Goal: Check status: Check status

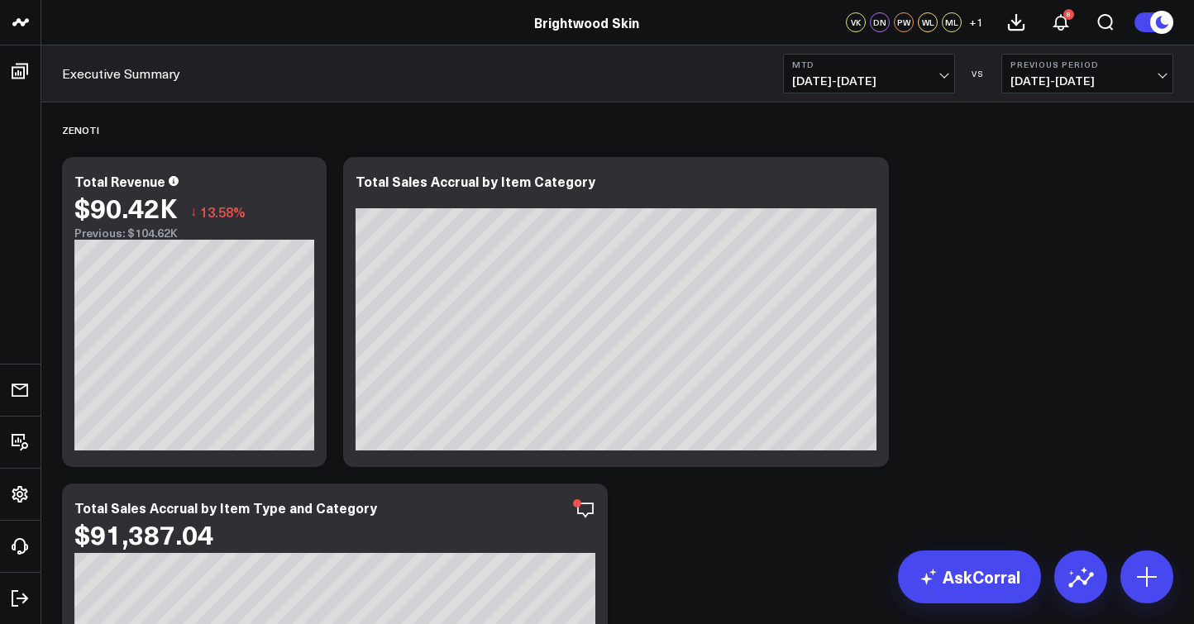
click at [939, 77] on span "[DATE] - [DATE]" at bounding box center [869, 80] width 154 height 13
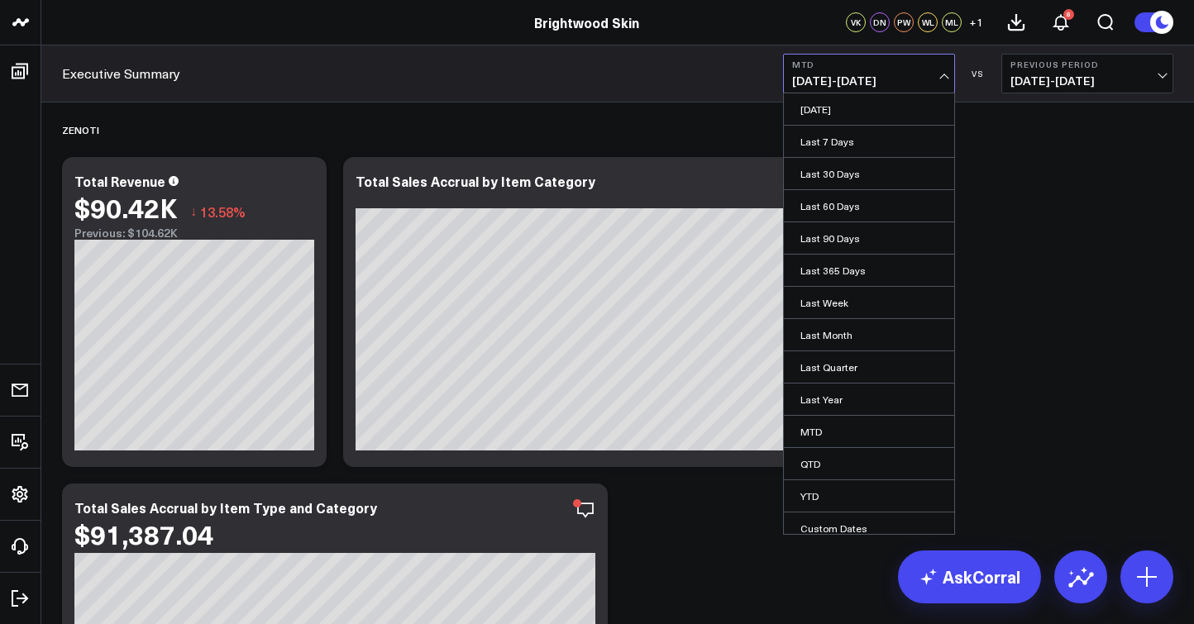
click at [1082, 69] on b "Previous Period" at bounding box center [1087, 65] width 154 height 10
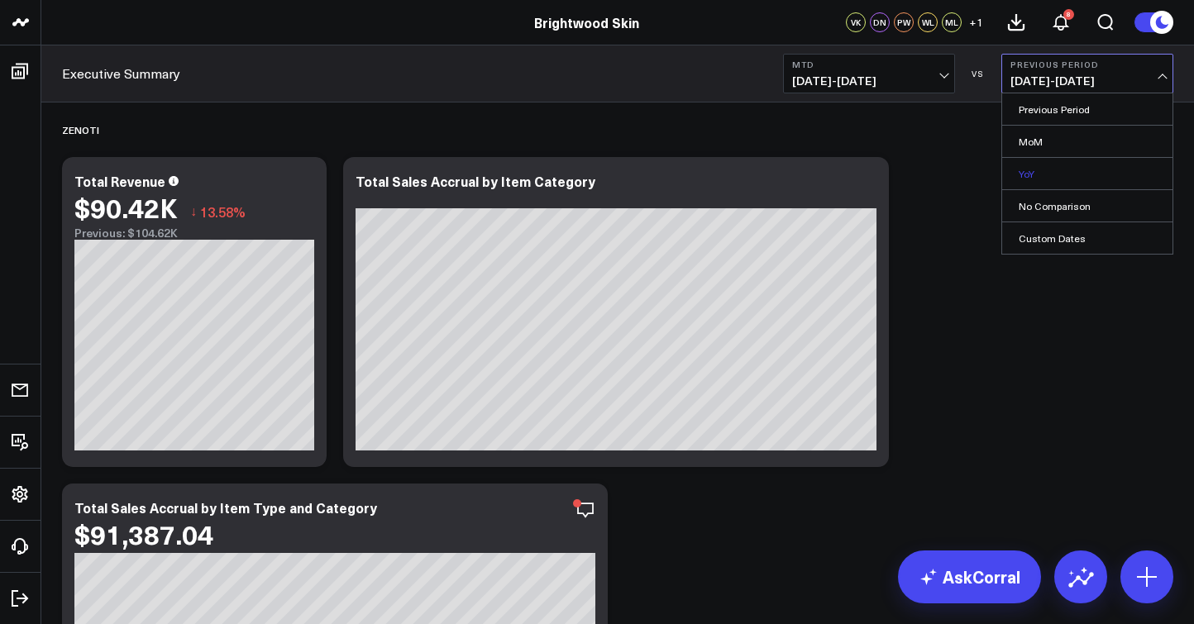
click at [1043, 179] on link "YoY" at bounding box center [1087, 173] width 170 height 31
click at [929, 79] on span "[DATE] - [DATE]" at bounding box center [869, 80] width 154 height 13
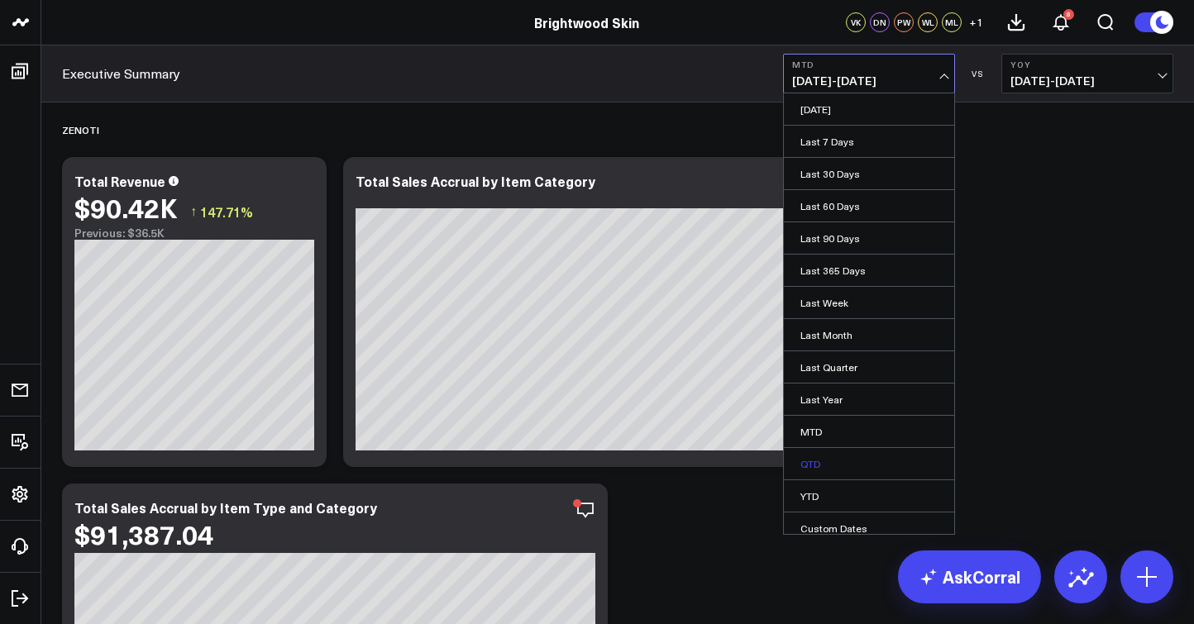
scroll to position [10, 0]
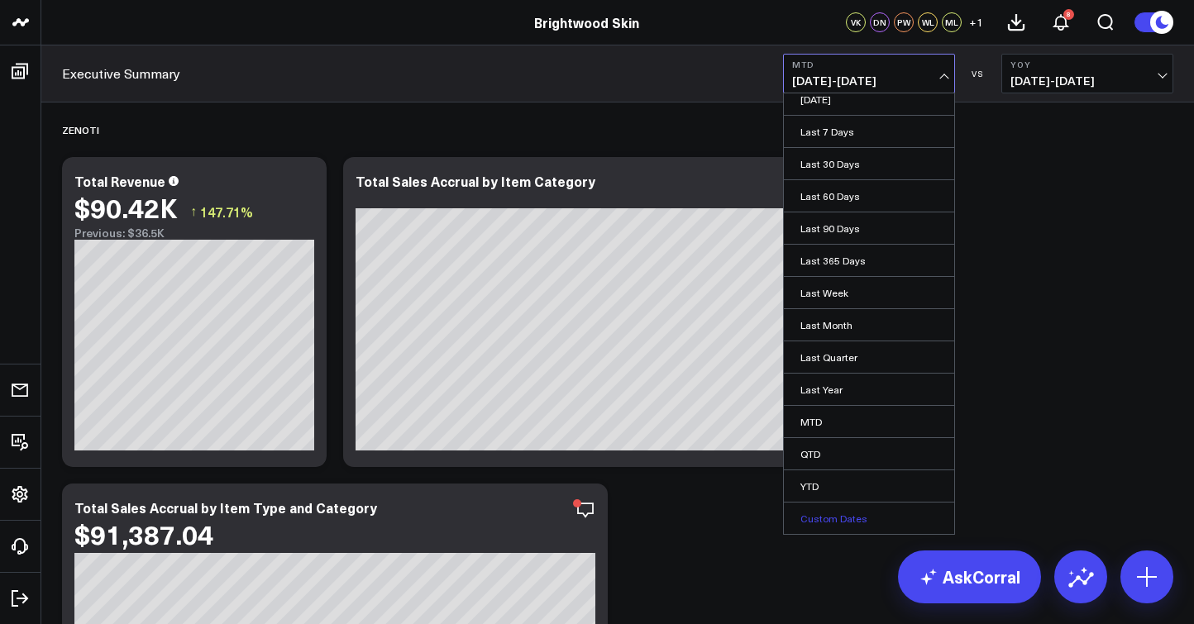
click at [835, 518] on link "Custom Dates" at bounding box center [869, 518] width 170 height 31
select select "9"
select select "2025"
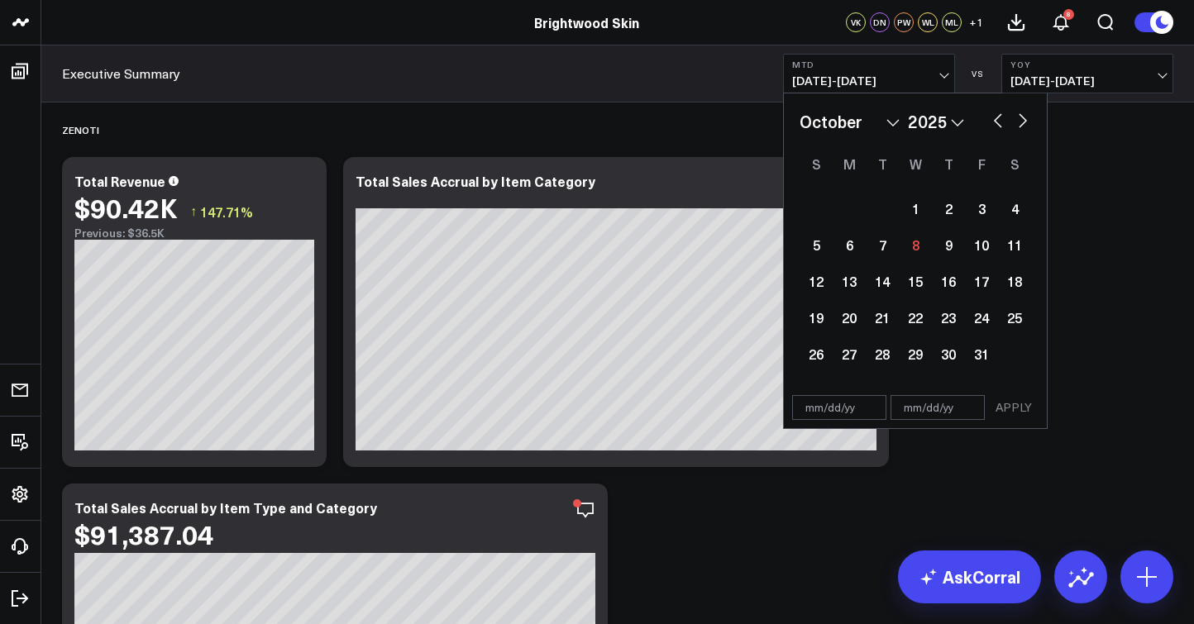
click at [995, 130] on div "January February March April May June July August September October November [D…" at bounding box center [916, 121] width 232 height 25
click at [998, 125] on button "button" at bounding box center [998, 119] width 17 height 20
select select "8"
select select "2025"
click at [856, 211] on div "1" at bounding box center [849, 208] width 33 height 33
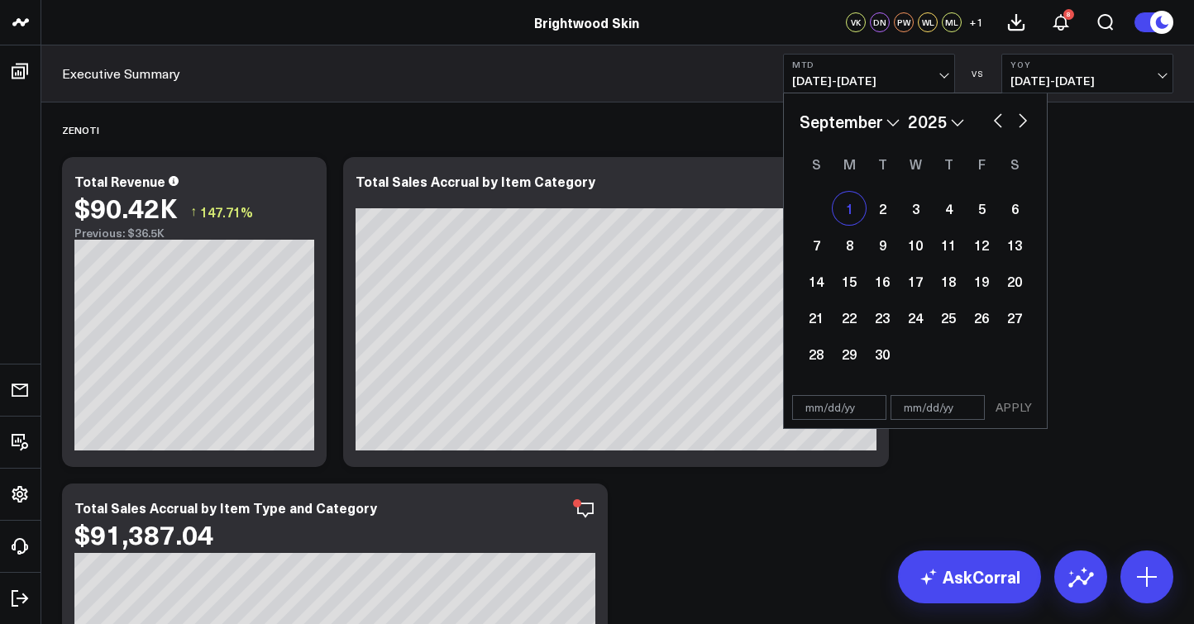
type input "[DATE]"
select select "8"
select select "2025"
click at [1020, 126] on button "button" at bounding box center [1023, 119] width 17 height 20
select select "9"
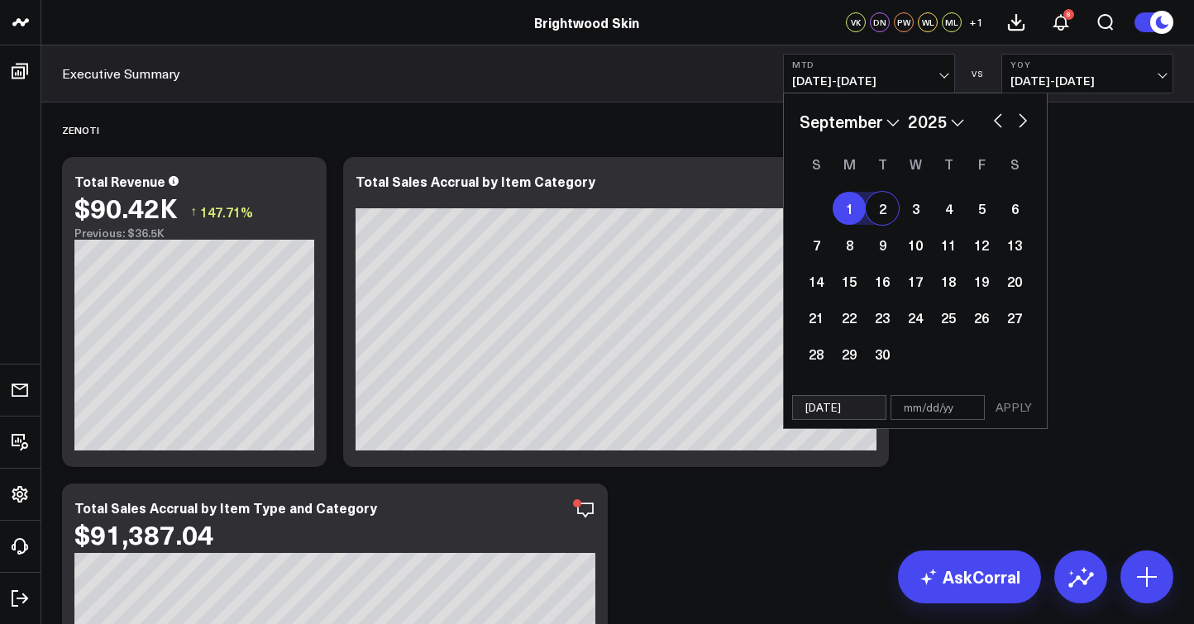
select select "2025"
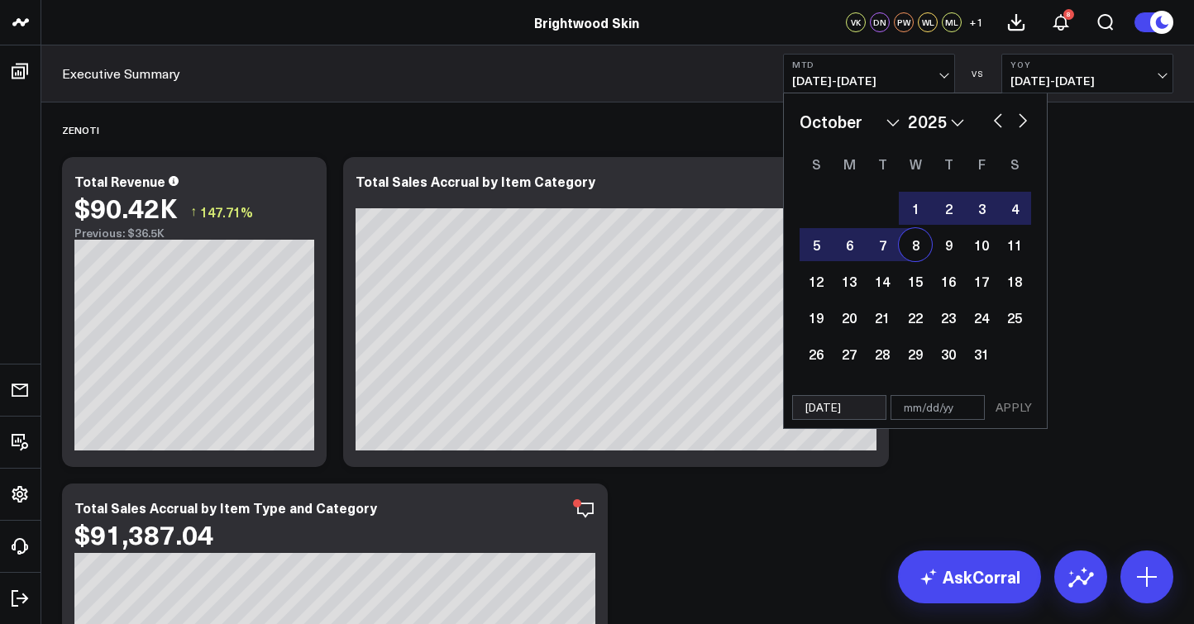
click at [915, 250] on div "8" at bounding box center [915, 244] width 33 height 33
type input "[DATE]"
select select "9"
select select "2025"
click at [1015, 410] on button "APPLY" at bounding box center [1014, 407] width 50 height 25
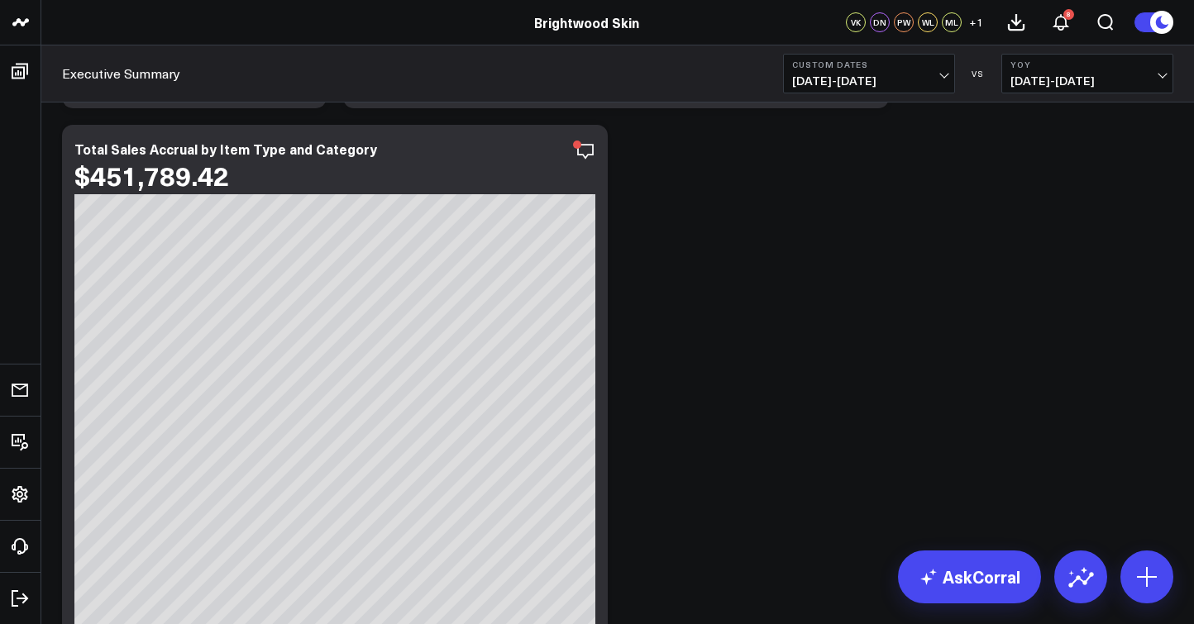
scroll to position [380, 0]
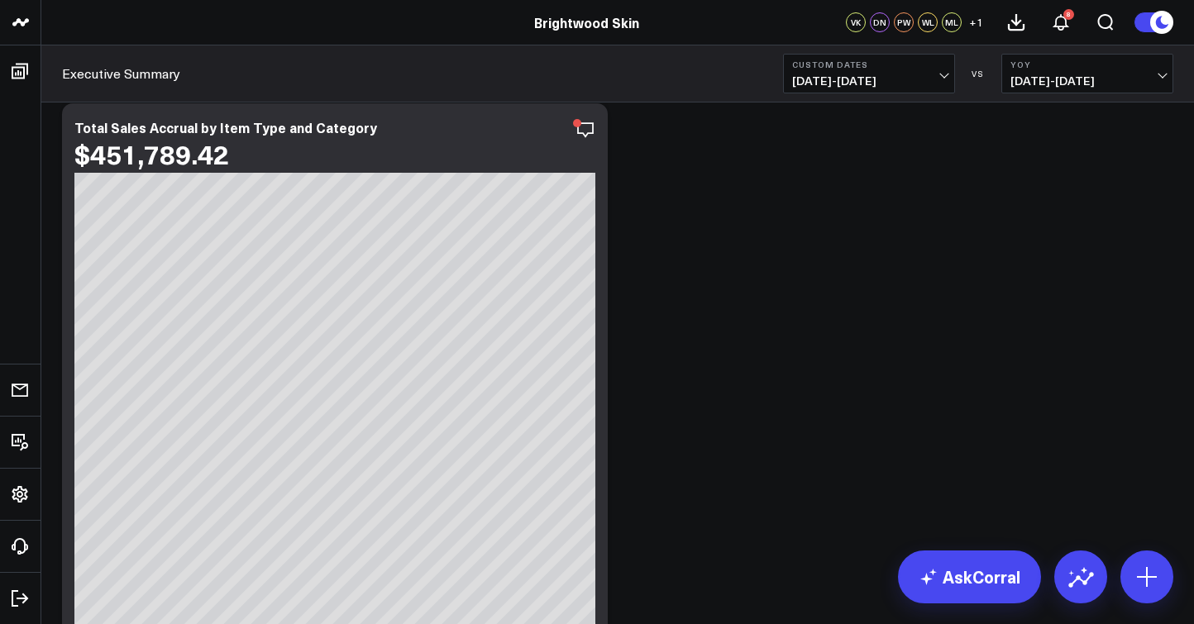
click at [1132, 68] on b "YoY" at bounding box center [1087, 65] width 154 height 10
click at [1066, 212] on link "No Comparison" at bounding box center [1087, 205] width 170 height 31
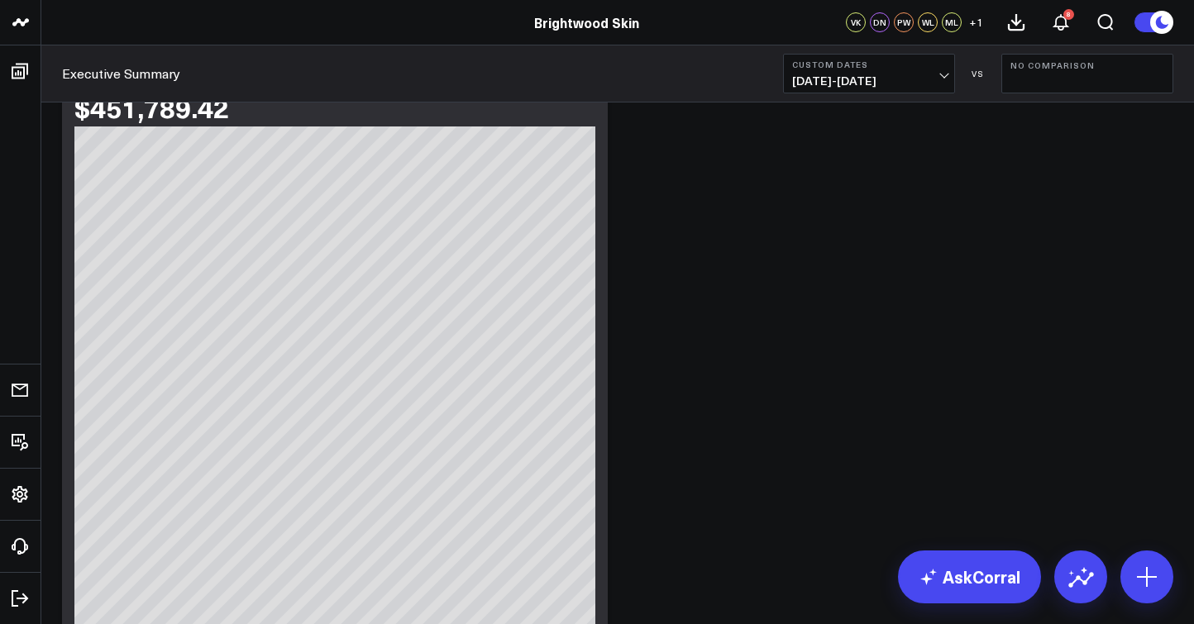
scroll to position [423, 0]
